Goal: Task Accomplishment & Management: Manage account settings

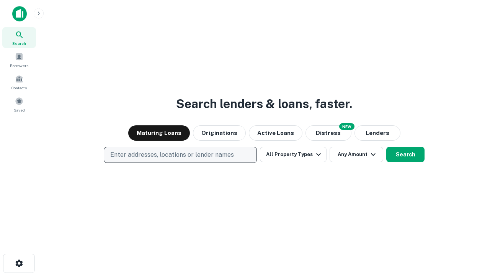
click at [180, 155] on p "Enter addresses, locations or lender names" at bounding box center [172, 154] width 124 height 9
type input "**********"
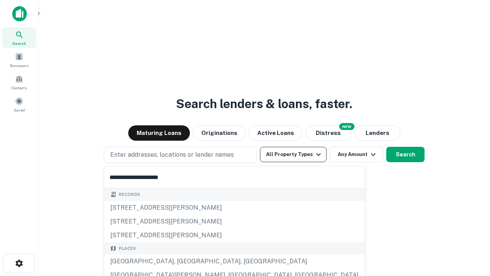
click at [183, 261] on div "[GEOGRAPHIC_DATA], [GEOGRAPHIC_DATA], [GEOGRAPHIC_DATA]" at bounding box center [234, 261] width 261 height 14
click at [293, 154] on button "All Property Types" at bounding box center [293, 154] width 67 height 15
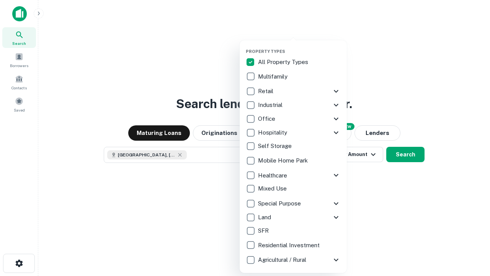
click at [299, 46] on button "button" at bounding box center [299, 46] width 107 height 0
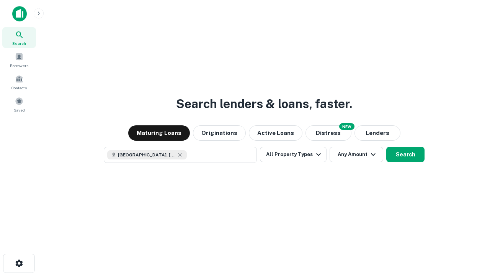
scroll to position [12, 0]
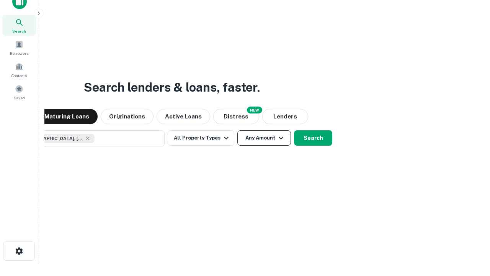
click at [237, 130] on button "Any Amount" at bounding box center [264, 137] width 54 height 15
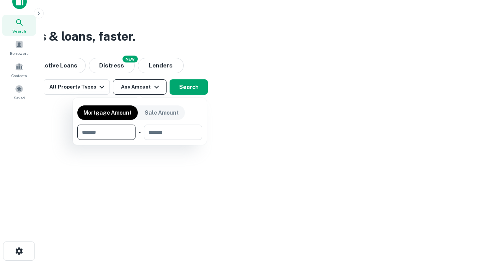
type input "*******"
click at [140, 140] on button "button" at bounding box center [139, 140] width 125 height 0
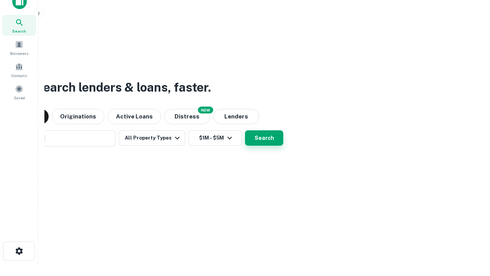
click at [245, 130] on button "Search" at bounding box center [264, 137] width 38 height 15
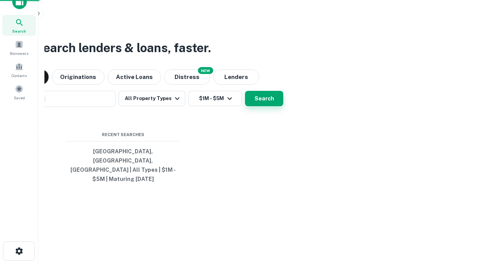
scroll to position [25, 217]
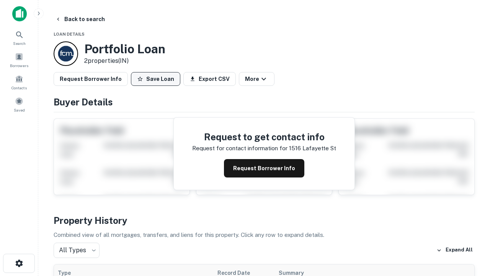
click at [155, 79] on button "Save Loan" at bounding box center [155, 79] width 49 height 14
click at [157, 79] on button "Loan Saved" at bounding box center [157, 79] width 53 height 14
